Goal: Find specific page/section: Find specific page/section

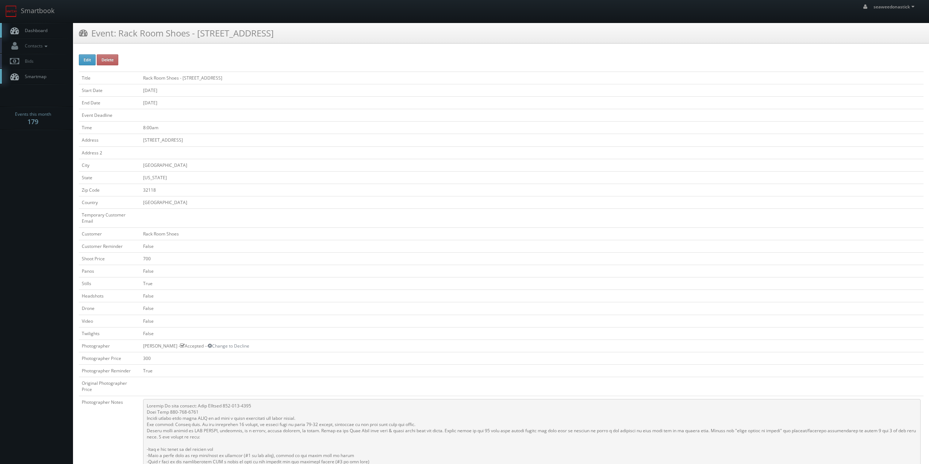
click at [37, 32] on span "Dashboard" at bounding box center [34, 30] width 26 height 6
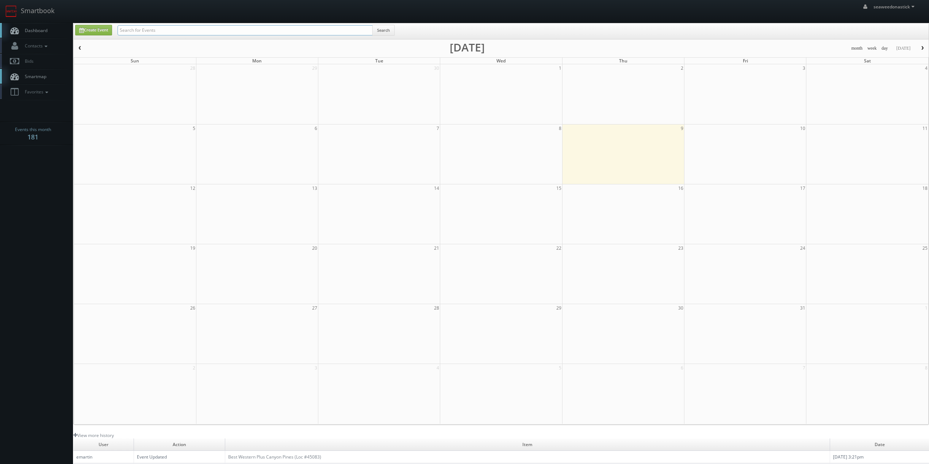
click at [187, 31] on input "text" at bounding box center [245, 30] width 255 height 10
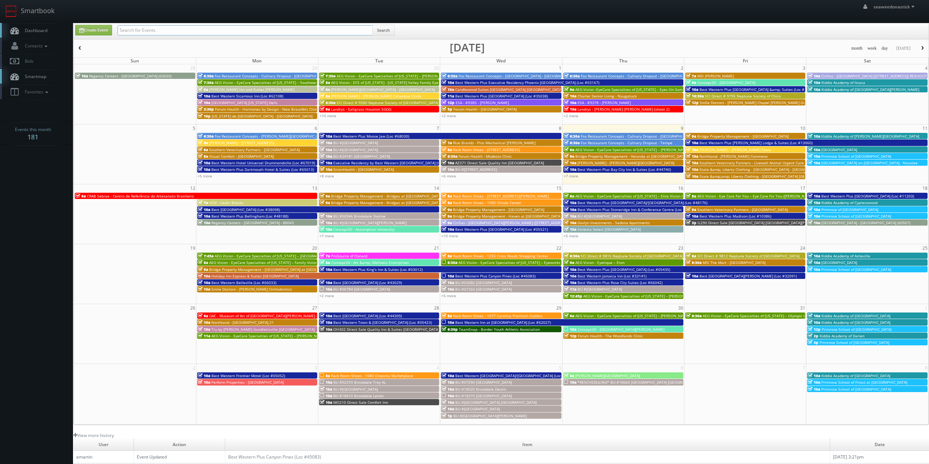
paste input "(09-12-25) Executive Residency by Best Western Corpus Christi (Loc #44764)"
drag, startPoint x: 142, startPoint y: 31, endPoint x: 58, endPoint y: 41, distance: 84.5
click at [58, 41] on body "Smartbook Toggle Side Navigation Toggle Top Navigation seaweedonastick seaweedo…" at bounding box center [464, 287] width 929 height 575
drag, startPoint x: 143, startPoint y: 31, endPoint x: 101, endPoint y: 34, distance: 42.1
click at [101, 34] on div "Create Event (09-12-25) Executive Residency by Best Western Corpus Christi (Loc…" at bounding box center [502, 32] width 865 height 14
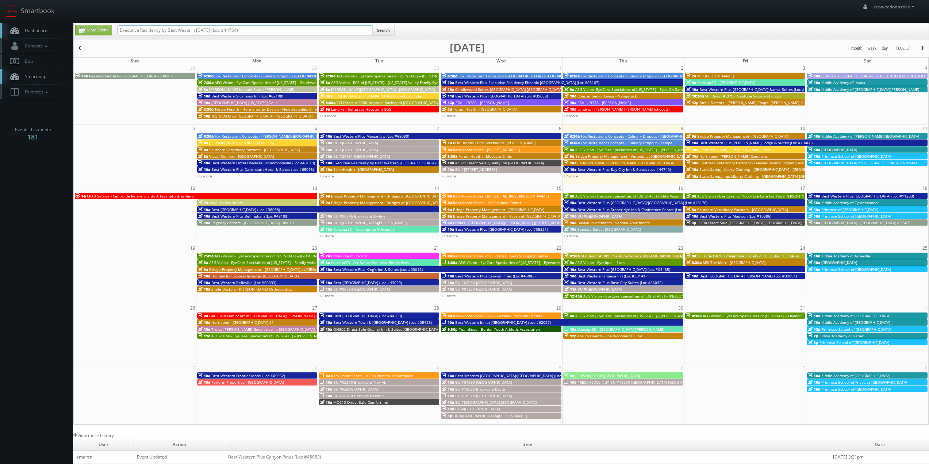
type input "Executive Residency by Best Western Corpus Christi (Loc #44764)"
click at [381, 30] on button "Search" at bounding box center [383, 30] width 22 height 11
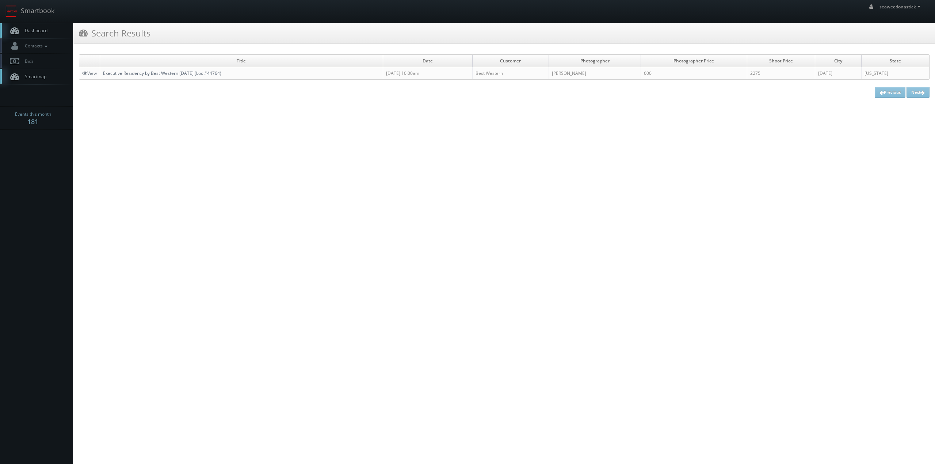
click at [148, 71] on link "Executive Residency by Best Western Corpus Christi (Loc #44764)" at bounding box center [162, 73] width 118 height 6
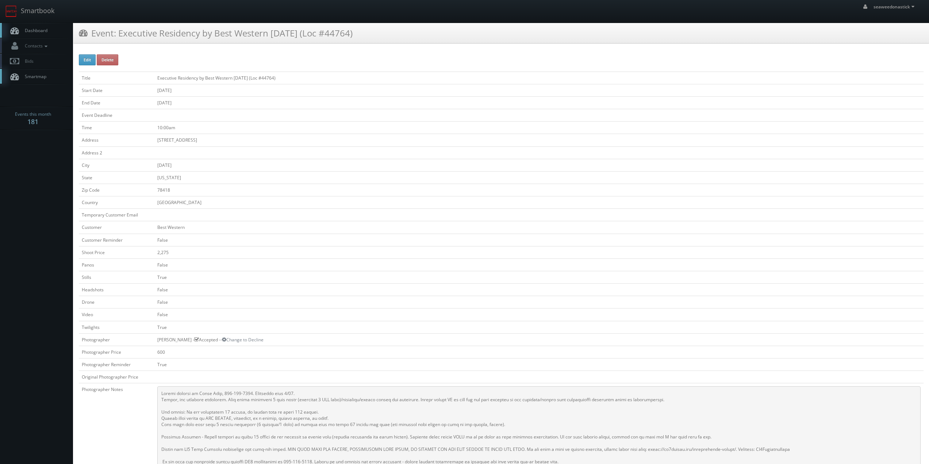
click at [48, 34] on link "Dashboard" at bounding box center [36, 30] width 73 height 15
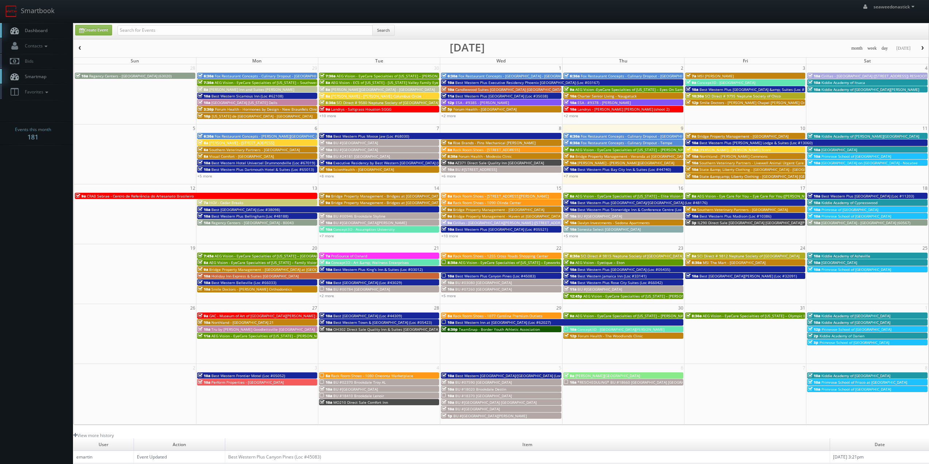
click at [176, 36] on div "Search" at bounding box center [256, 32] width 277 height 14
click at [176, 32] on input "text" at bounding box center [245, 30] width 255 height 10
type input "neptune chico"
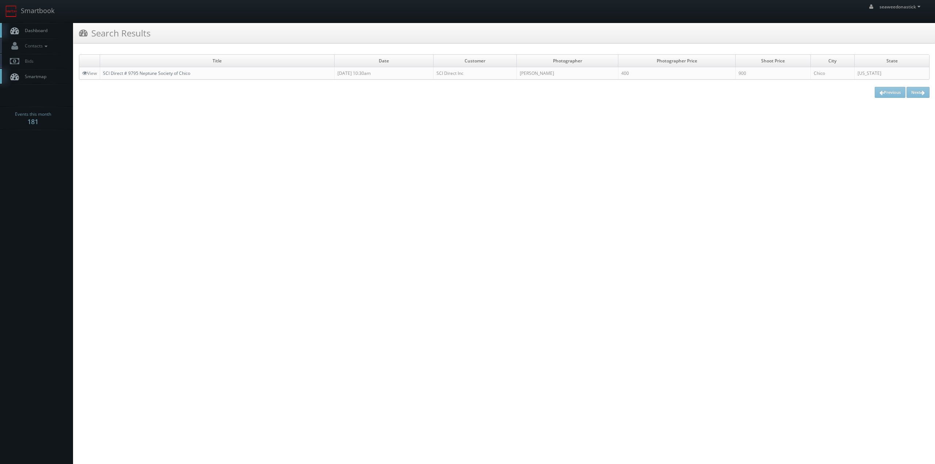
click at [153, 76] on link "SCI Direct # 9795 Neptune Society of Chico" at bounding box center [146, 73] width 87 height 6
